Goal: Subscribe to service/newsletter

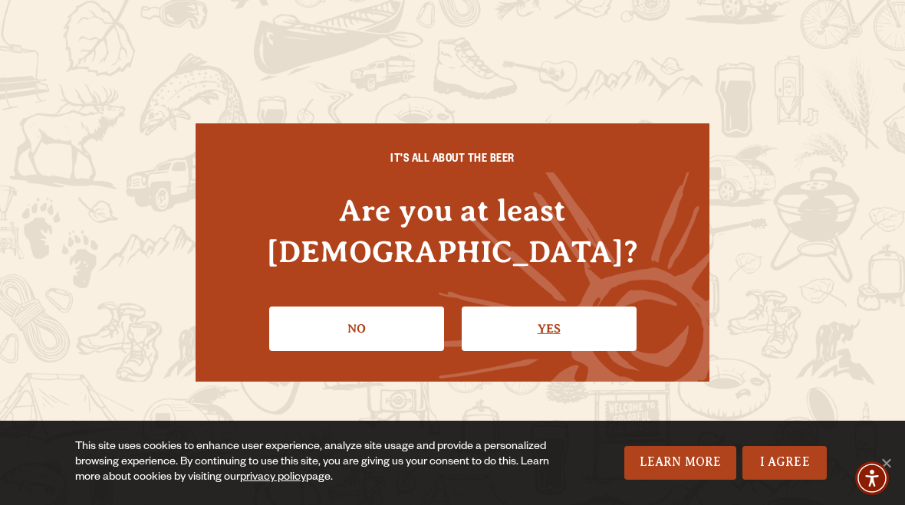
click at [545, 315] on link "Yes" at bounding box center [549, 329] width 175 height 44
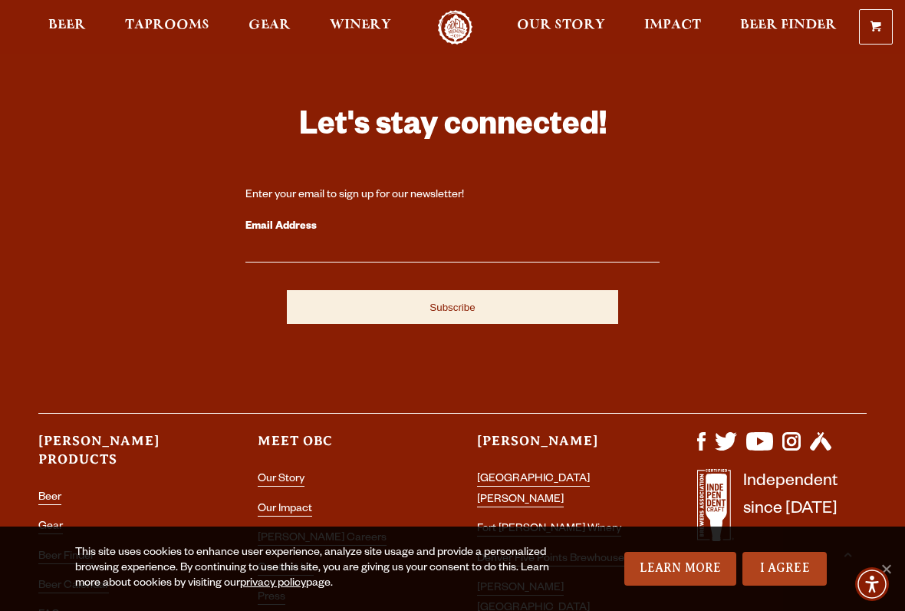
scroll to position [3985, 0]
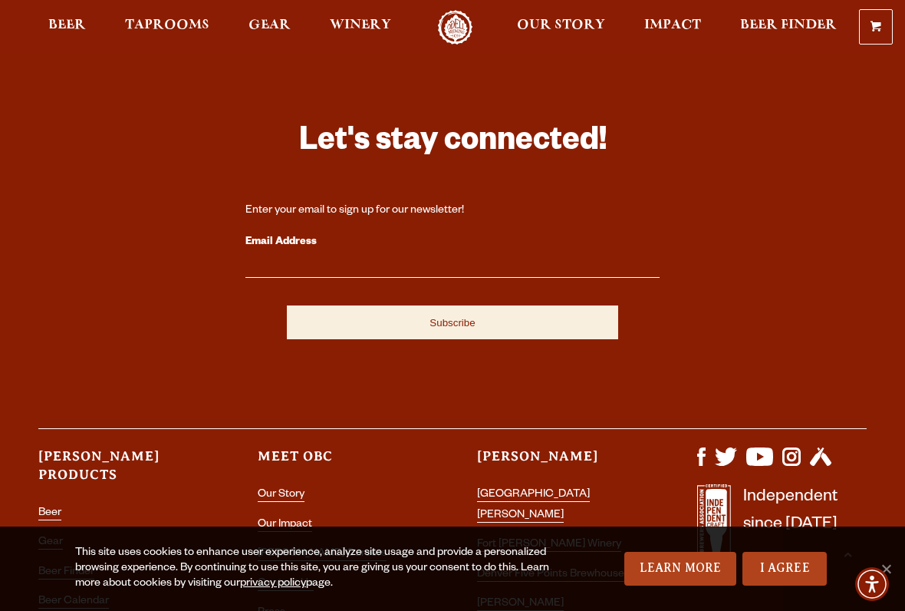
click at [463, 305] on input "Subscribe" at bounding box center [452, 322] width 331 height 34
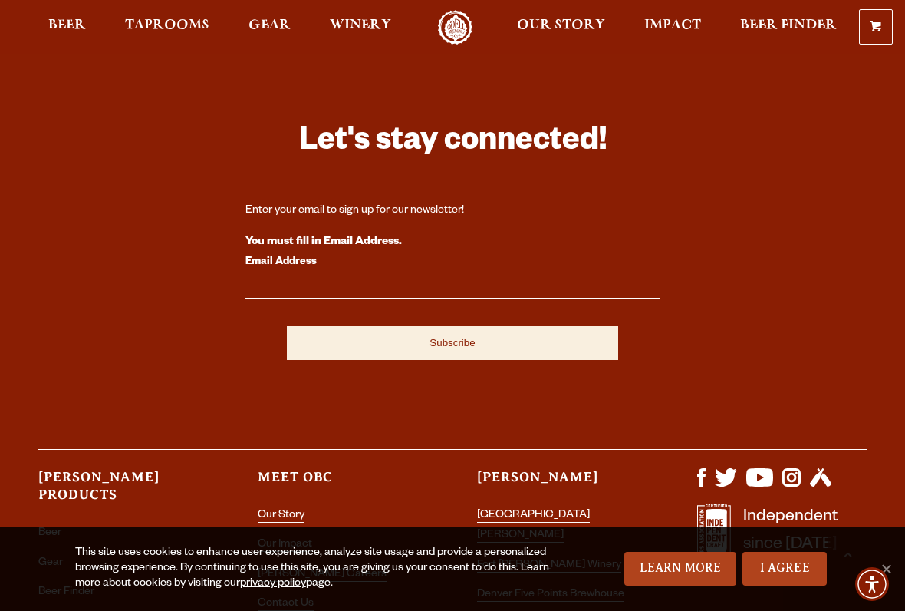
click at [456, 326] on input "Subscribe" at bounding box center [452, 343] width 331 height 34
click at [377, 326] on input "Subscribe" at bounding box center [452, 343] width 331 height 34
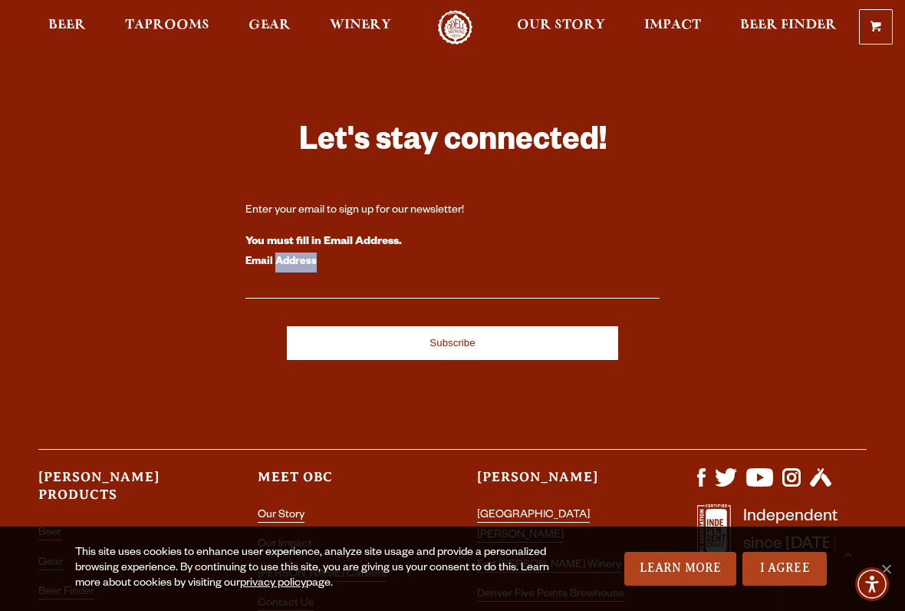
click at [354, 252] on label "Email Address" at bounding box center [452, 262] width 414 height 20
click at [354, 278] on input "Email Address" at bounding box center [452, 288] width 414 height 20
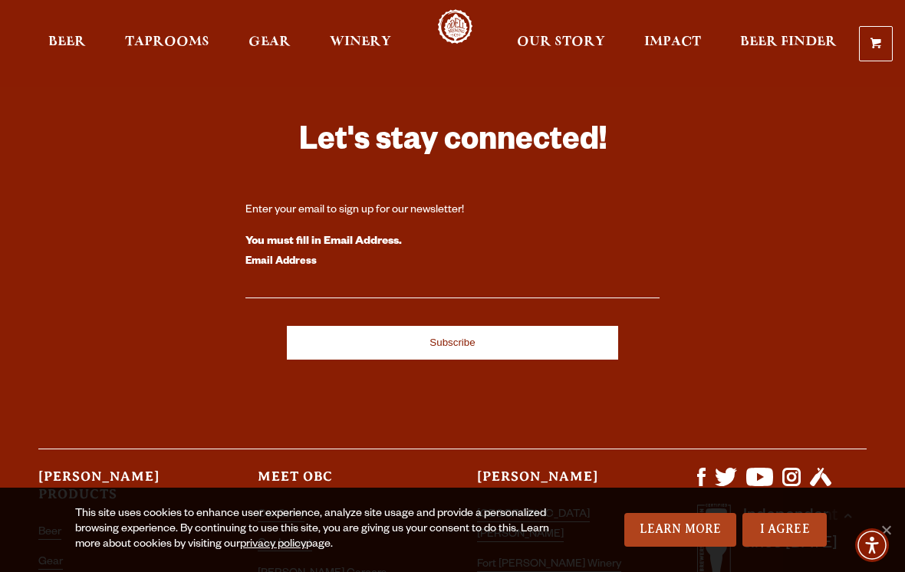
click at [351, 278] on input "Email Address" at bounding box center [452, 288] width 414 height 20
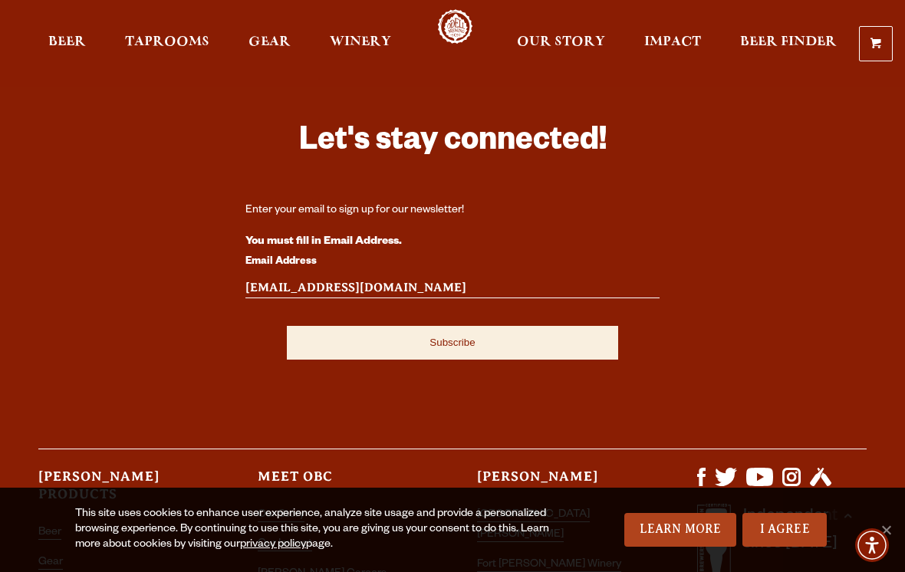
type input "[EMAIL_ADDRESS][DOMAIN_NAME]"
click at [466, 326] on input "Subscribe" at bounding box center [452, 343] width 331 height 34
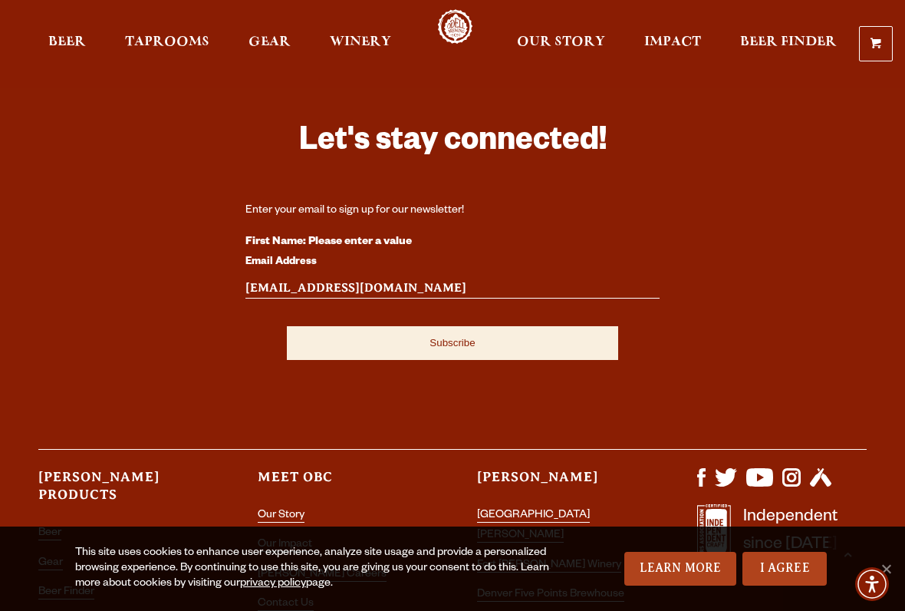
click at [429, 326] on input "Subscribe" at bounding box center [452, 343] width 331 height 34
click at [453, 326] on input "Subscribe" at bounding box center [452, 343] width 331 height 34
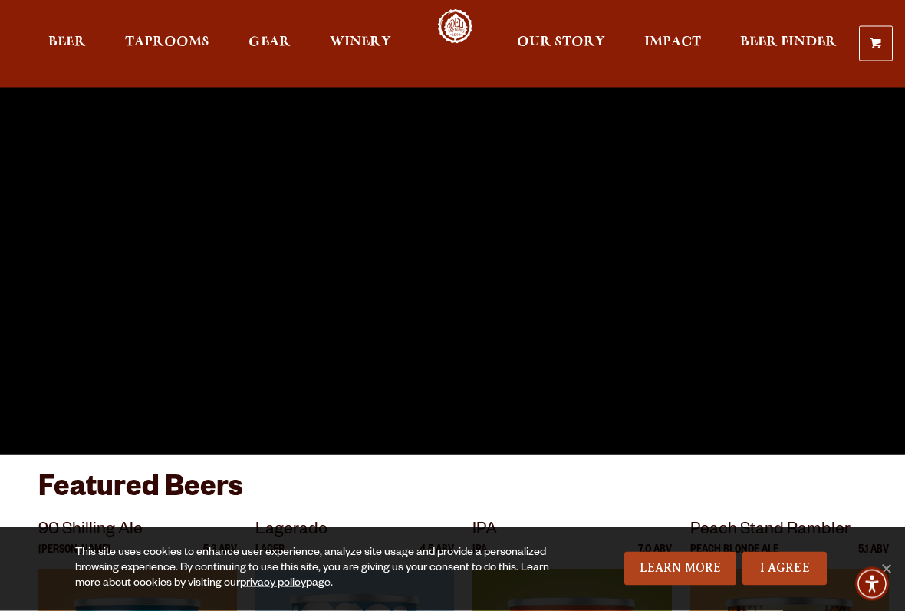
scroll to position [55, 0]
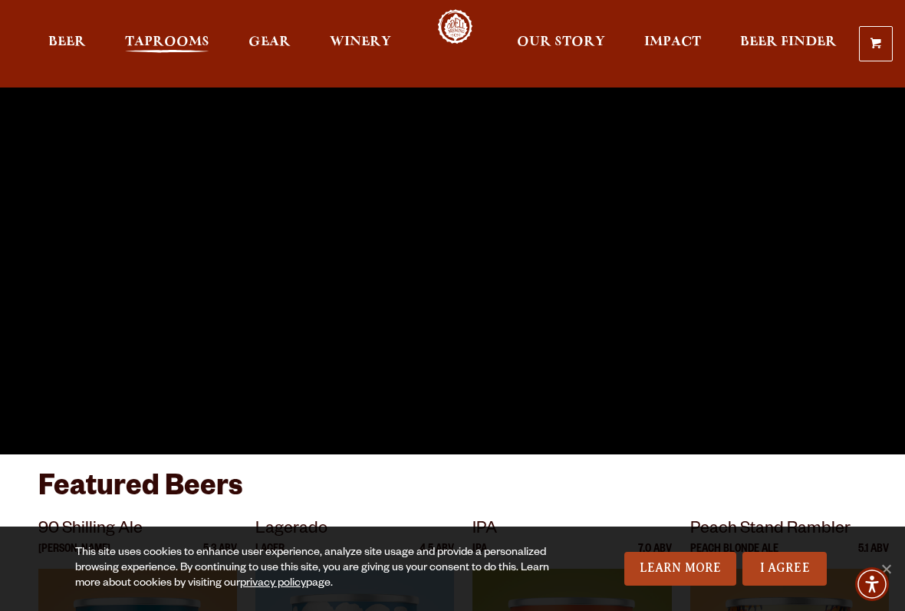
click at [181, 48] on span "Taprooms" at bounding box center [167, 42] width 84 height 12
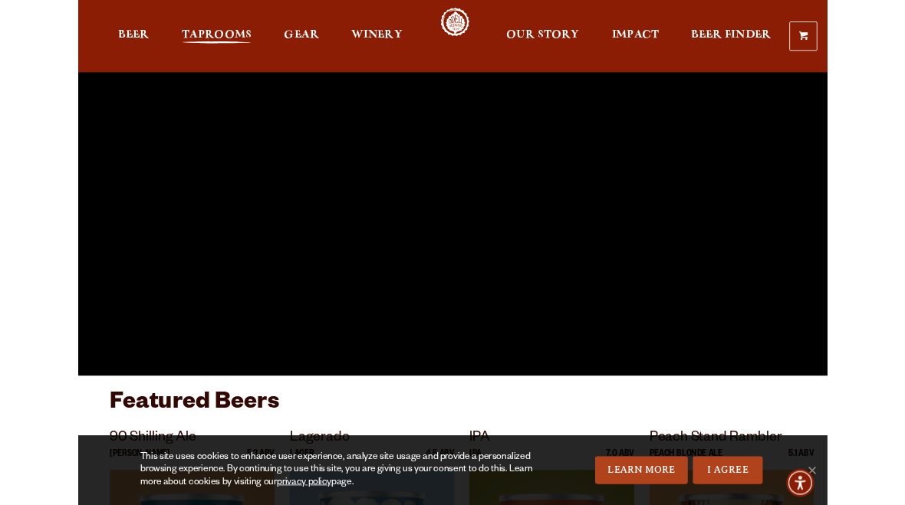
scroll to position [54, 0]
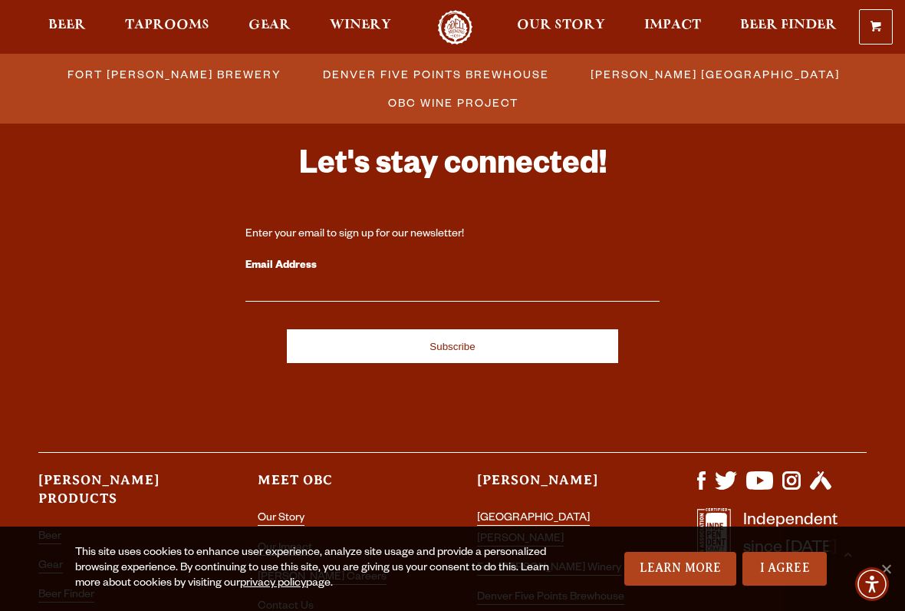
scroll to position [1580, 0]
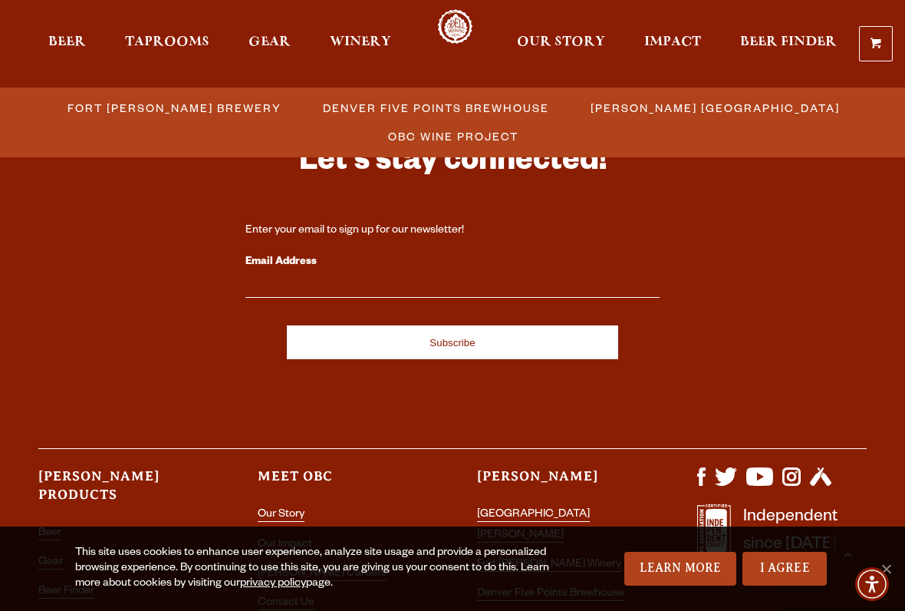
click at [347, 275] on div "Email Address" at bounding box center [452, 275] width 414 height 46
click at [274, 291] on input "Email Address" at bounding box center [452, 288] width 414 height 20
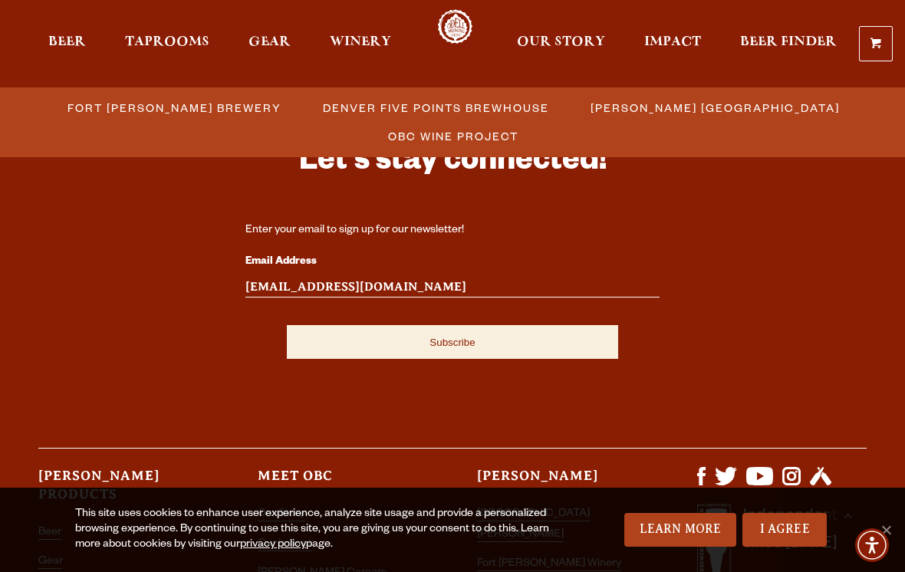
type input "Ebab141130@yahoo.com"
click at [328, 341] on input "Subscribe" at bounding box center [452, 342] width 331 height 34
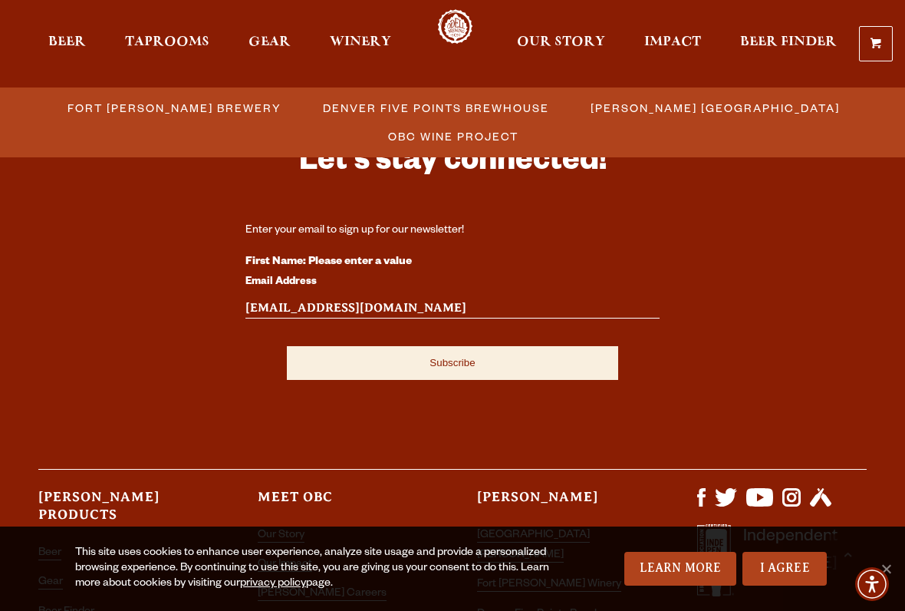
drag, startPoint x: 449, startPoint y: 360, endPoint x: 439, endPoint y: 361, distance: 10.0
click at [449, 361] on input "Subscribe" at bounding box center [452, 363] width 331 height 34
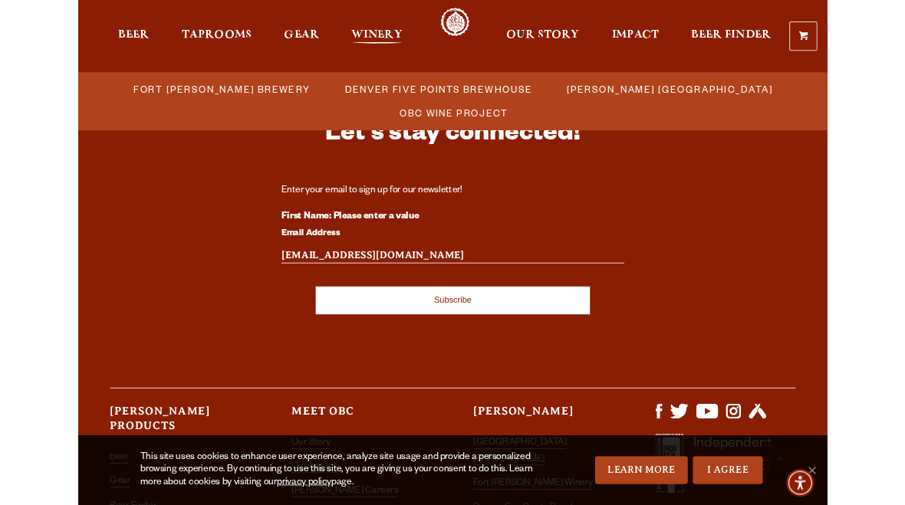
scroll to position [1623, 0]
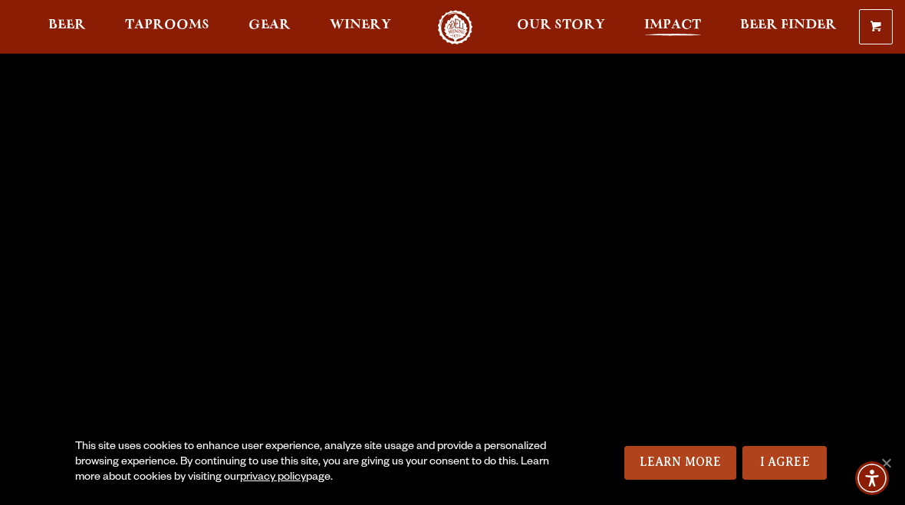
click at [677, 31] on span "Impact" at bounding box center [672, 25] width 57 height 12
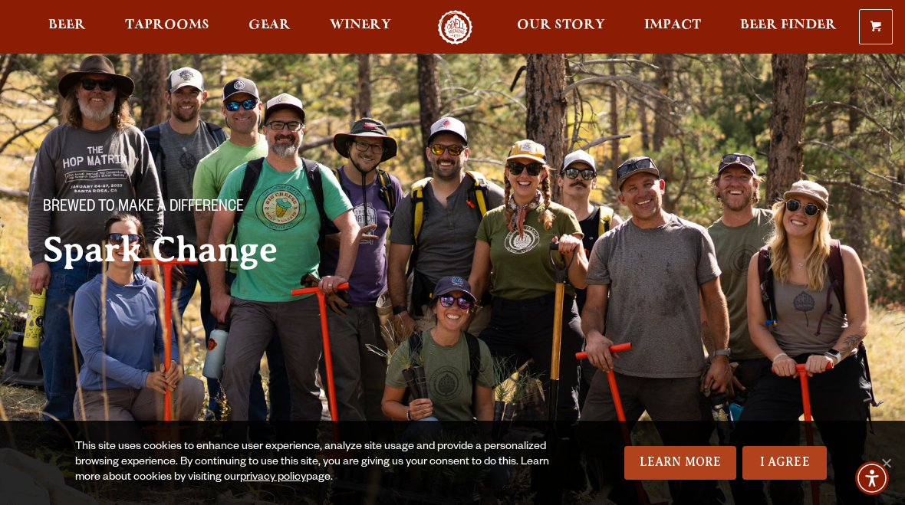
click at [461, 18] on link "Odell Home" at bounding box center [455, 27] width 58 height 35
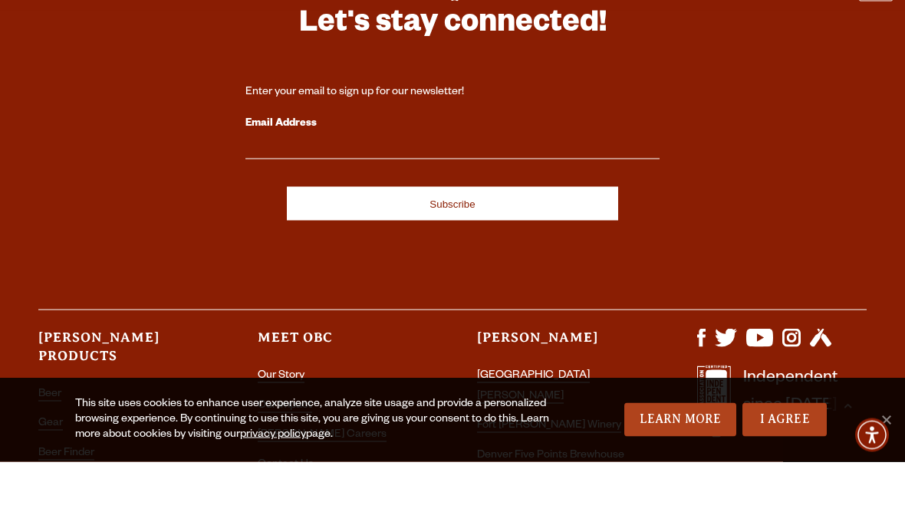
scroll to position [4104, 0]
